Goal: Understand process/instructions: Learn how to perform a task or action

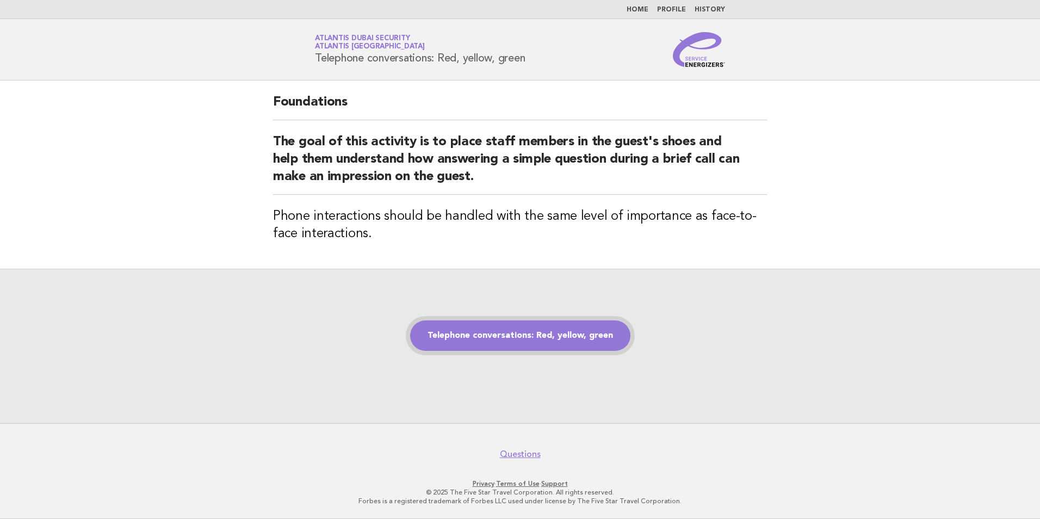
click at [544, 336] on link "Telephone conversations: Red, yellow, green" at bounding box center [520, 335] width 220 height 30
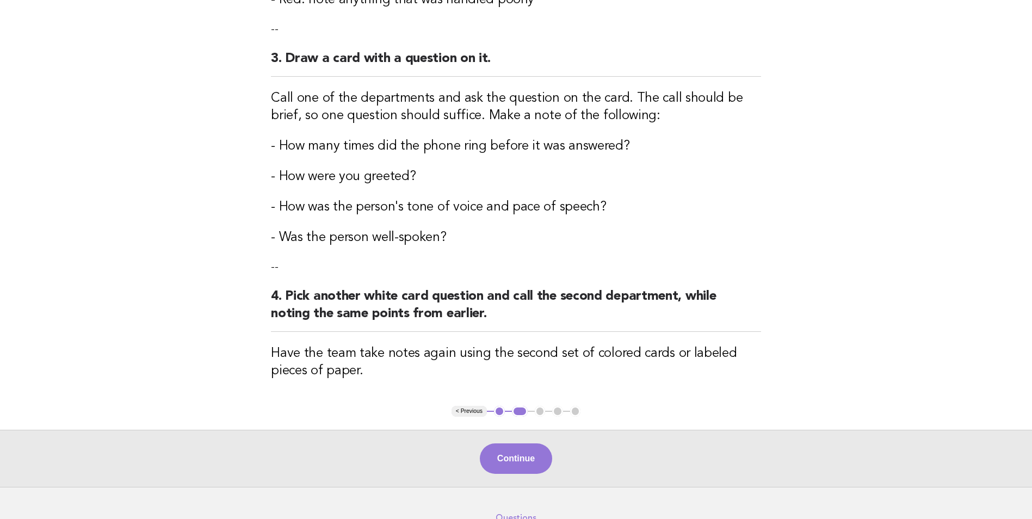
scroll to position [519, 0]
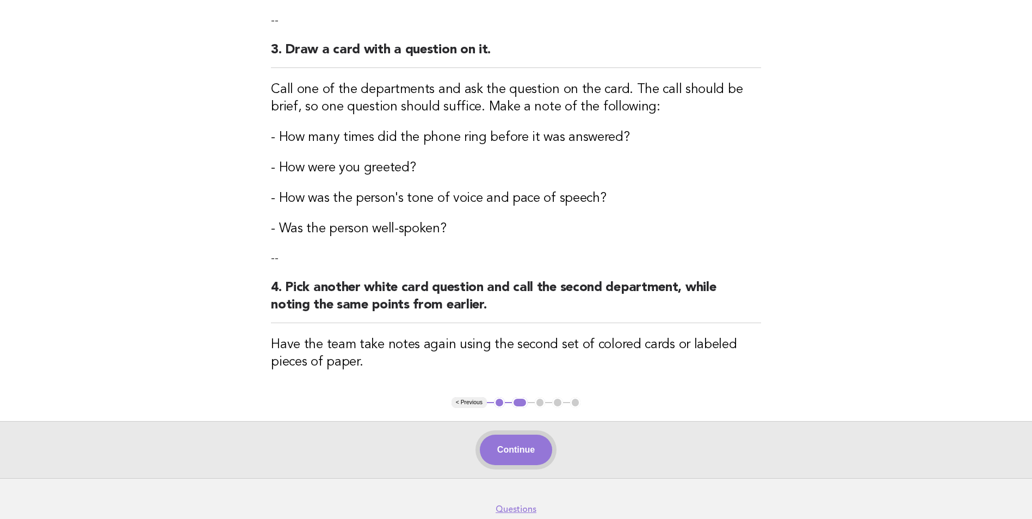
click at [512, 449] on button "Continue" at bounding box center [516, 450] width 72 height 30
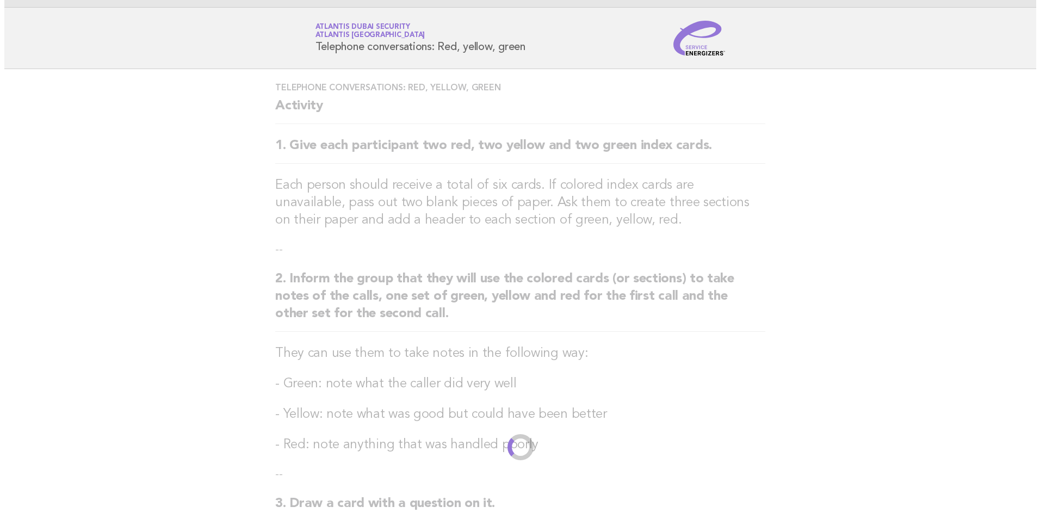
scroll to position [0, 0]
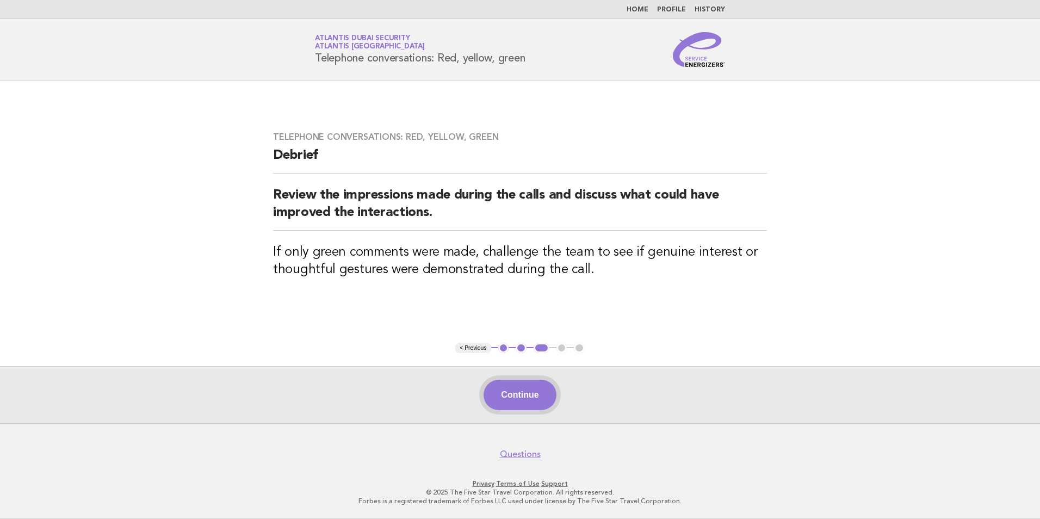
click at [523, 390] on button "Continue" at bounding box center [519, 395] width 72 height 30
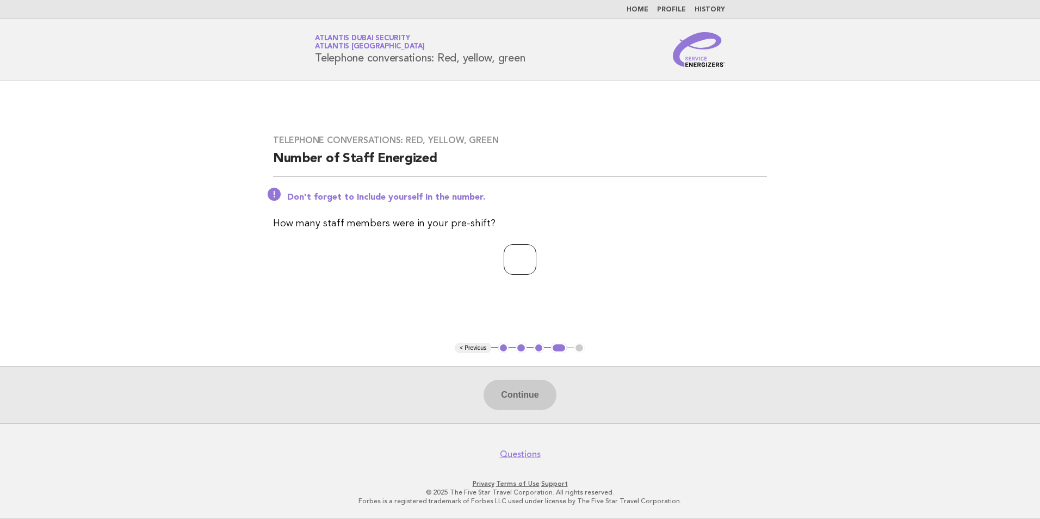
click at [513, 262] on input "number" at bounding box center [520, 259] width 33 height 30
type input "*"
click at [530, 398] on button "Continue" at bounding box center [519, 395] width 72 height 30
